Goal: Task Accomplishment & Management: Complete application form

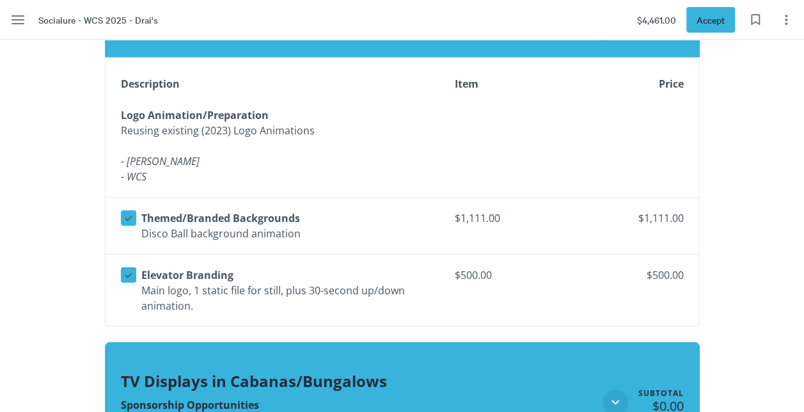
scroll to position [1767, 0]
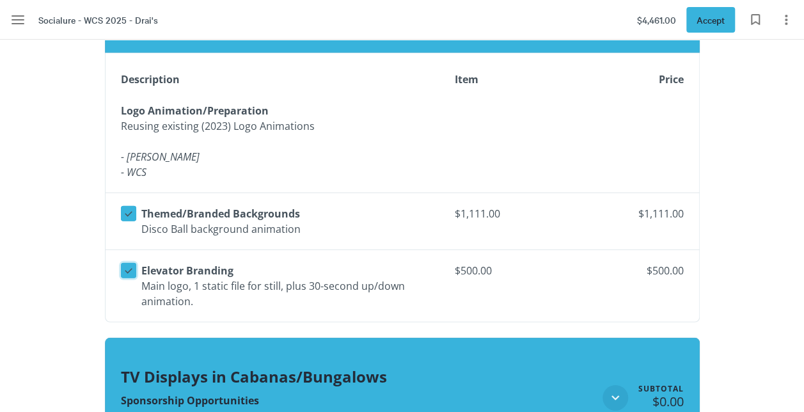
click at [121, 263] on button "Select line item" at bounding box center [128, 270] width 15 height 15
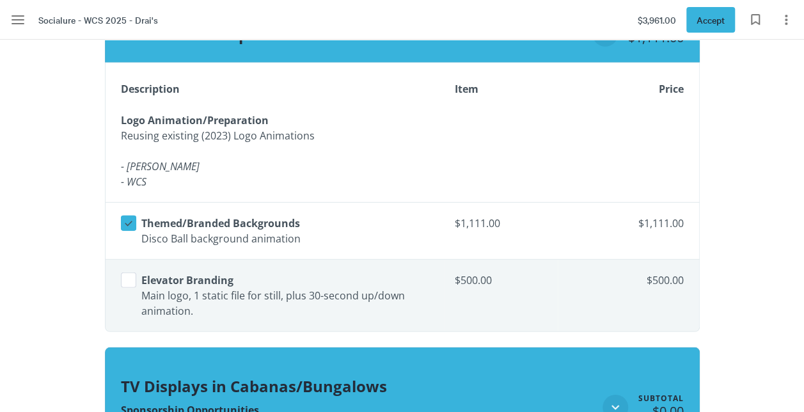
scroll to position [1757, 0]
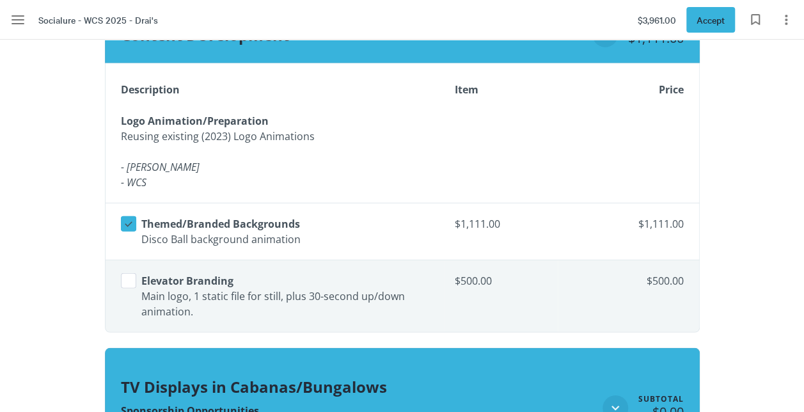
click at [340, 180] on div "Logo Animation/Preparation ​ Reusing existing (2023) Logo Animations ​ ​ - Azel…" at bounding box center [278, 152] width 314 height 82
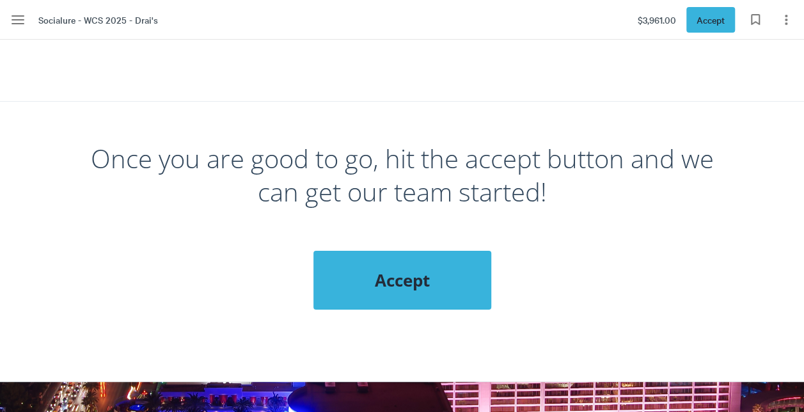
scroll to position [4772, 0]
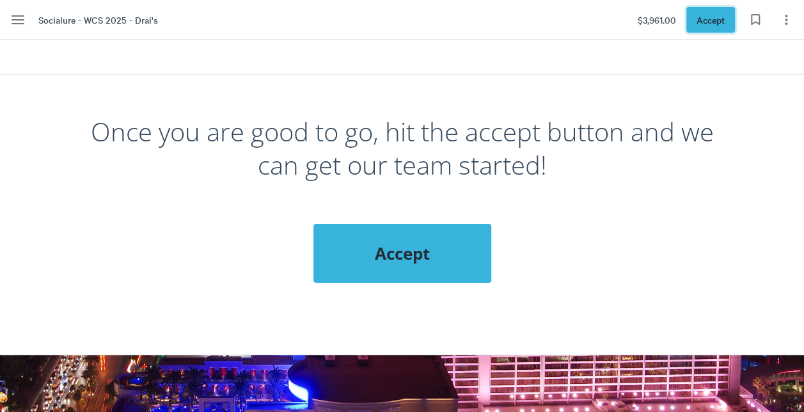
click at [709, 11] on button "Accept" at bounding box center [711, 20] width 49 height 26
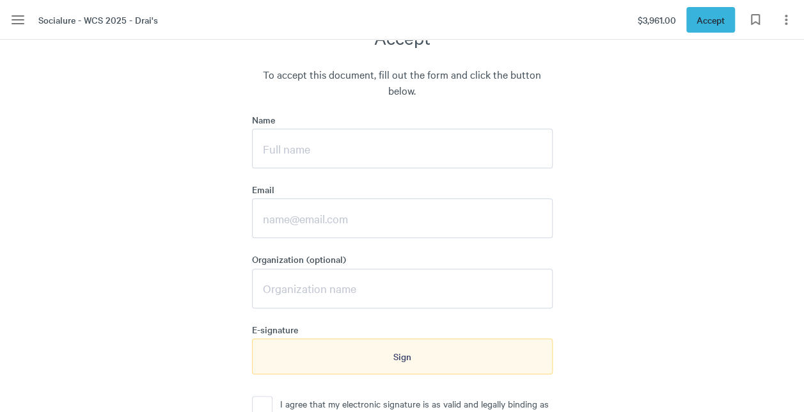
scroll to position [5039, 0]
type input "[PERSON_NAME]"
type input "h"
type input "[EMAIL_ADDRESS][PERSON_NAME][DOMAIN_NAME]"
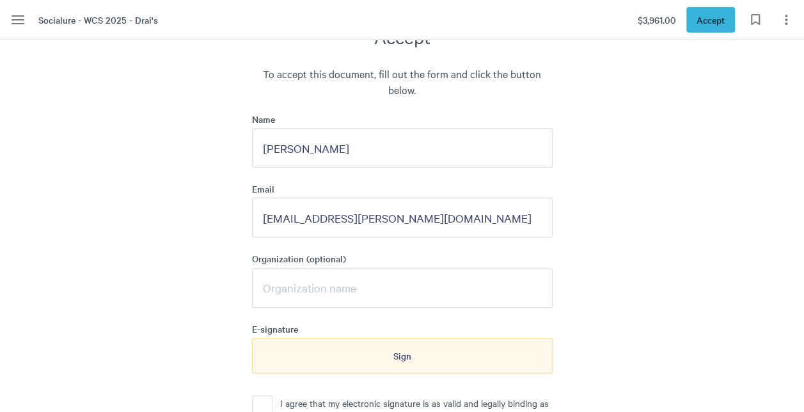
click at [267, 395] on button "I agree that my electronic signature is as valid and legally binding as a handw…" at bounding box center [262, 405] width 20 height 20
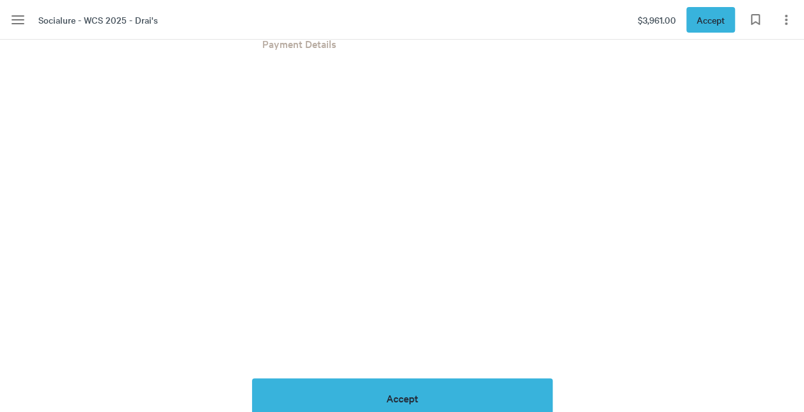
scroll to position [5557, 0]
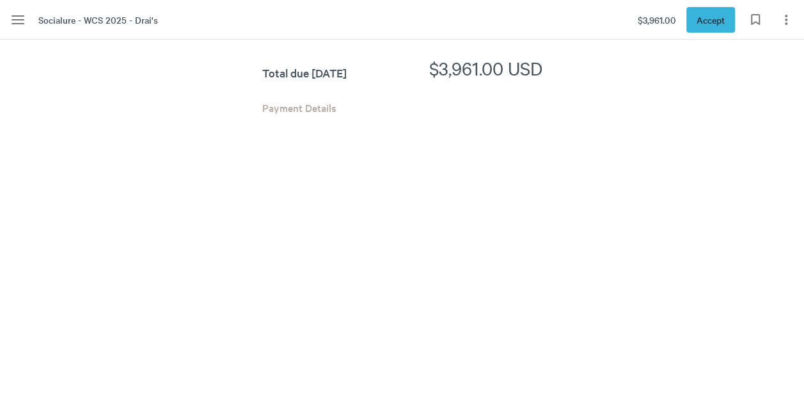
scroll to position [5483, 0]
